Goal: Task Accomplishment & Management: Manage account settings

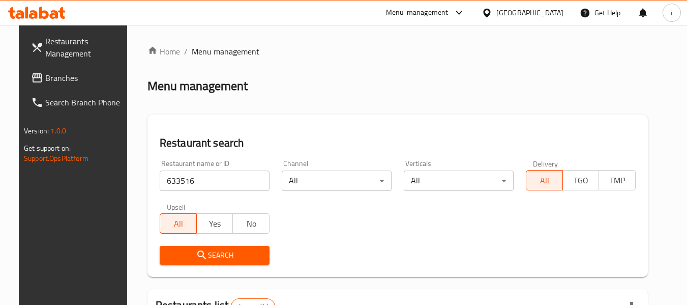
scroll to position [89, 0]
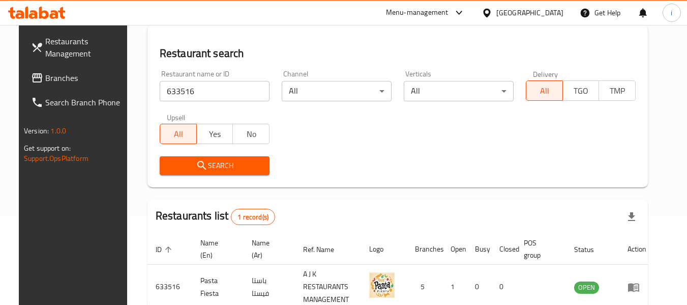
click at [509, 10] on div "[GEOGRAPHIC_DATA]" at bounding box center [529, 12] width 67 height 11
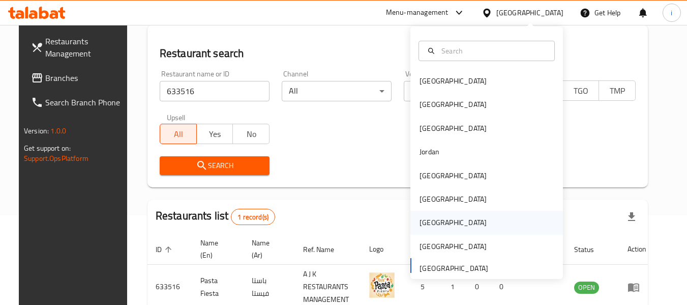
click at [438, 217] on div "[GEOGRAPHIC_DATA]" at bounding box center [486, 221] width 153 height 23
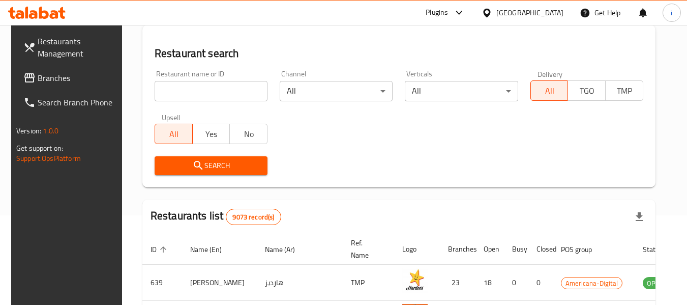
click at [53, 81] on span "Branches" at bounding box center [78, 78] width 80 height 12
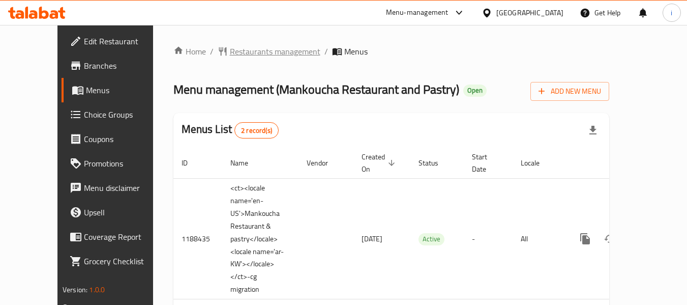
click at [230, 47] on span "Restaurants management" at bounding box center [275, 51] width 90 height 12
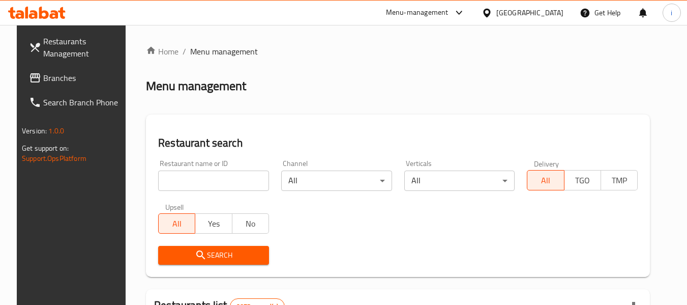
click at [212, 187] on input "search" at bounding box center [213, 180] width 111 height 20
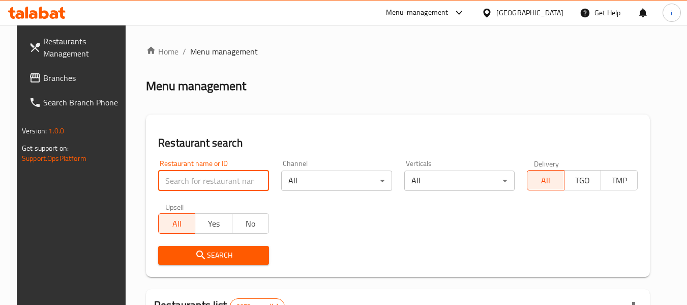
paste input "17201"
type input "17201"
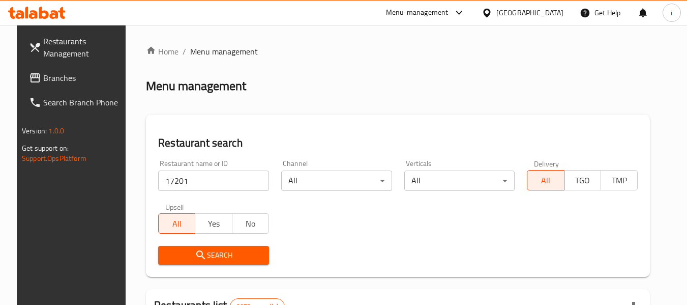
click at [187, 258] on span "Search" at bounding box center [213, 255] width 95 height 13
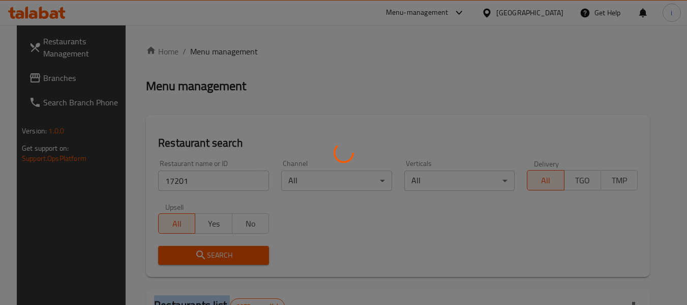
click at [187, 258] on div at bounding box center [343, 152] width 687 height 305
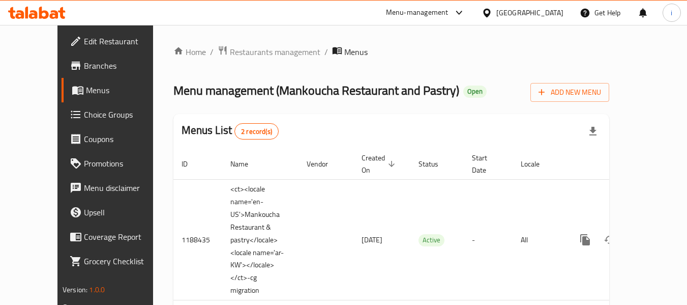
click at [84, 115] on span "Choice Groups" at bounding box center [124, 114] width 80 height 12
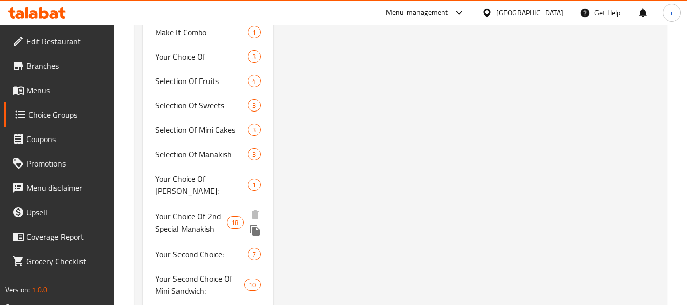
scroll to position [2634, 0]
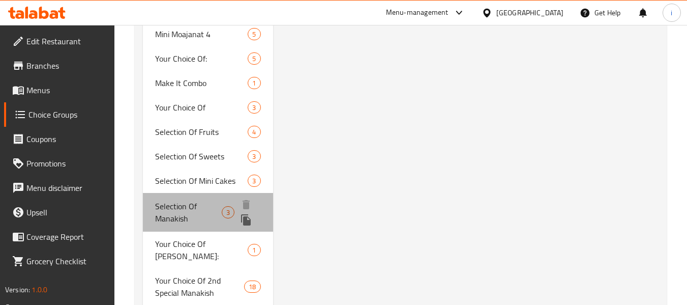
click at [187, 200] on span "Selection Of Manakish" at bounding box center [188, 212] width 66 height 24
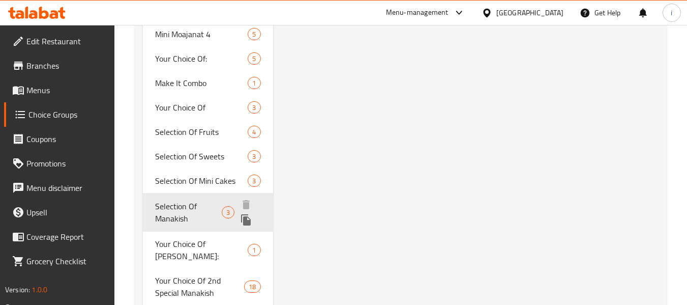
type input "Selection Of Manakish"
type input "تشكيلة مناقيش"
type input "1"
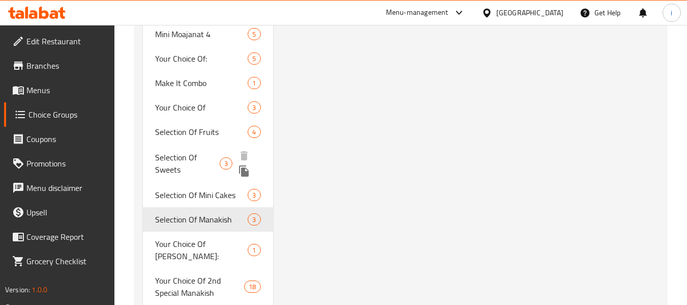
drag, startPoint x: 186, startPoint y: 101, endPoint x: 25, endPoint y: 173, distance: 176.3
click at [186, 151] on span "Selection Of Sweets" at bounding box center [187, 163] width 64 height 24
type input "Selection Of Sweets"
type input "تشكيلة من حلويات"
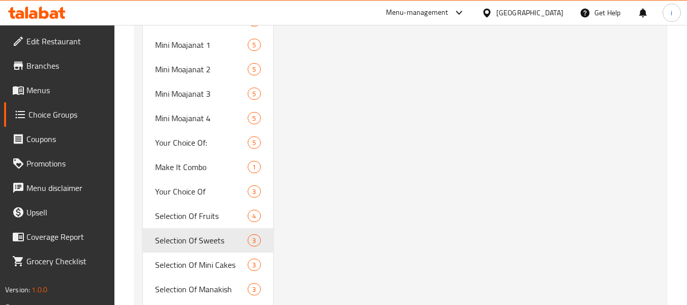
scroll to position [2544, 0]
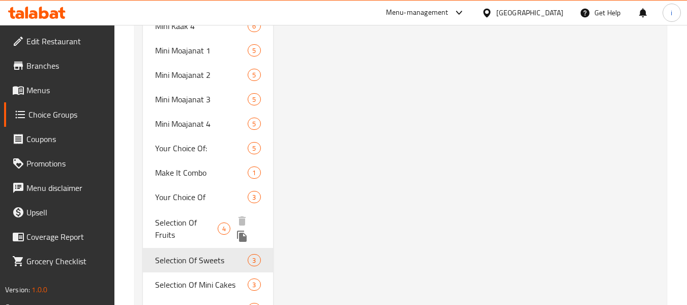
drag, startPoint x: 192, startPoint y: 167, endPoint x: 691, endPoint y: 246, distance: 505.4
click at [192, 216] on span "Selection Of Fruits" at bounding box center [186, 228] width 63 height 24
type input "Selection Of Fruits"
type input "مجموعة مختارة من الفواكه"
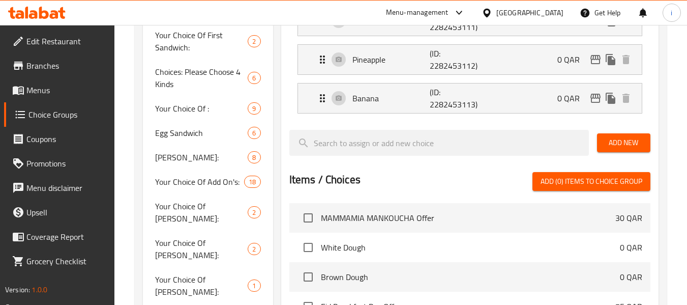
scroll to position [188, 0]
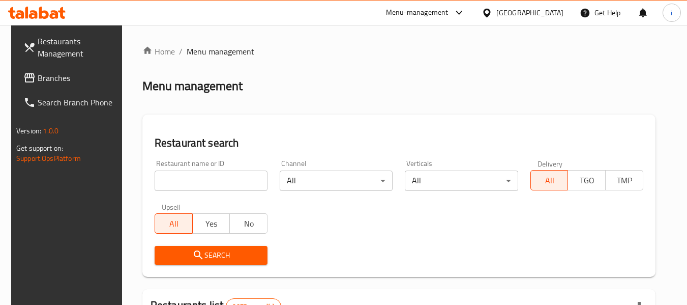
scroll to position [203, 0]
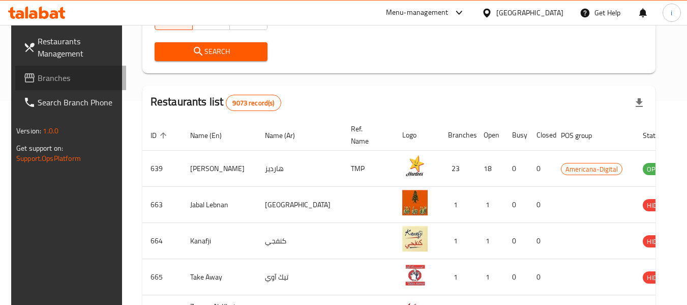
click at [46, 81] on span "Branches" at bounding box center [78, 78] width 80 height 12
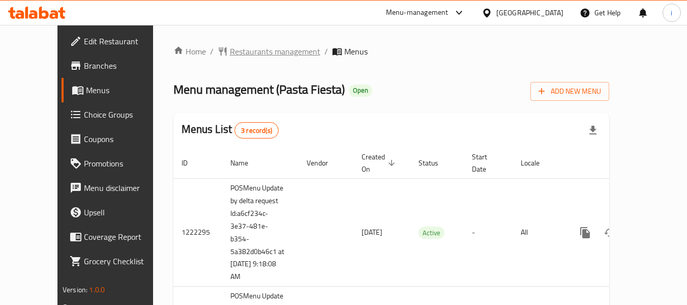
click at [245, 47] on span "Restaurants management" at bounding box center [275, 51] width 90 height 12
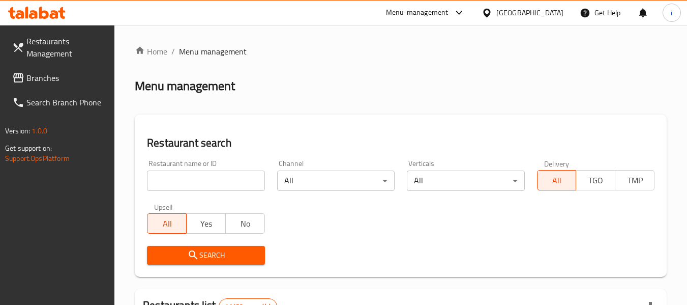
click at [216, 177] on input "search" at bounding box center [205, 180] width 117 height 20
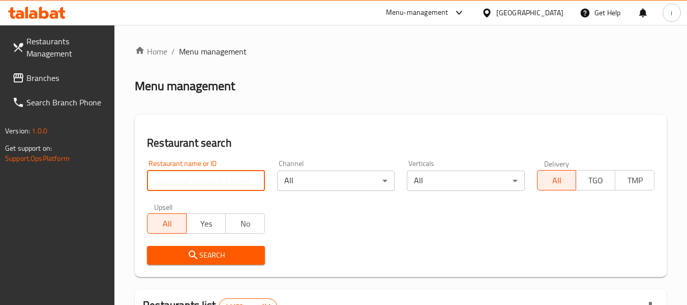
paste input "633516"
type input "633516"
click button "Search" at bounding box center [205, 255] width 117 height 19
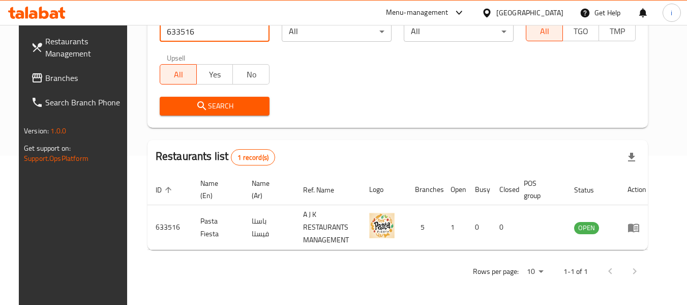
scroll to position [140, 0]
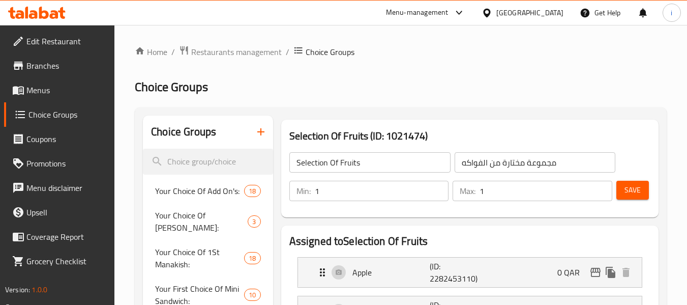
scroll to position [188, 0]
